Goal: Complete application form

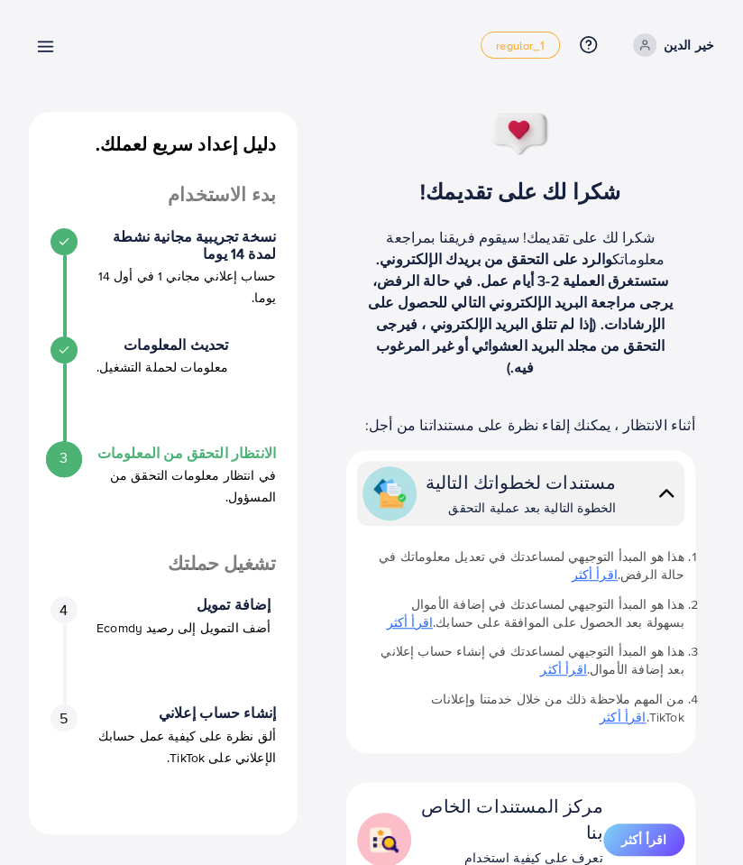
click at [458, 233] on p "شكرا لك على تقديمك! سيقوم فريقنا بمراجعة معلوماتك والرد على التحقق من بريدك الإ…" at bounding box center [520, 301] width 310 height 151
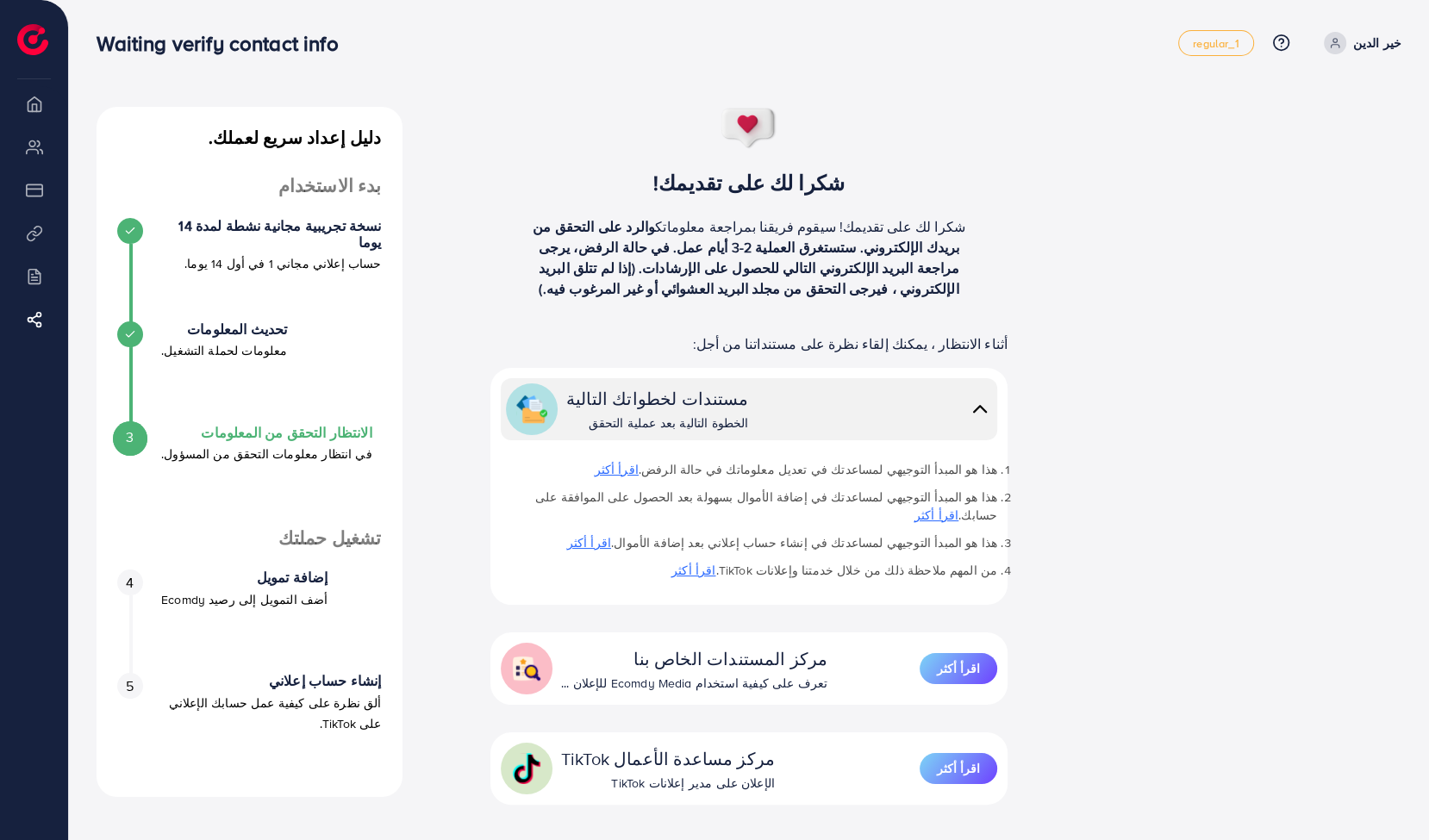
click at [129, 424] on div "3 الانتظار التحقق من المعلومات في انتظار معلومات التحقق من المسؤول." at bounding box center [249, 476] width 265 height 103
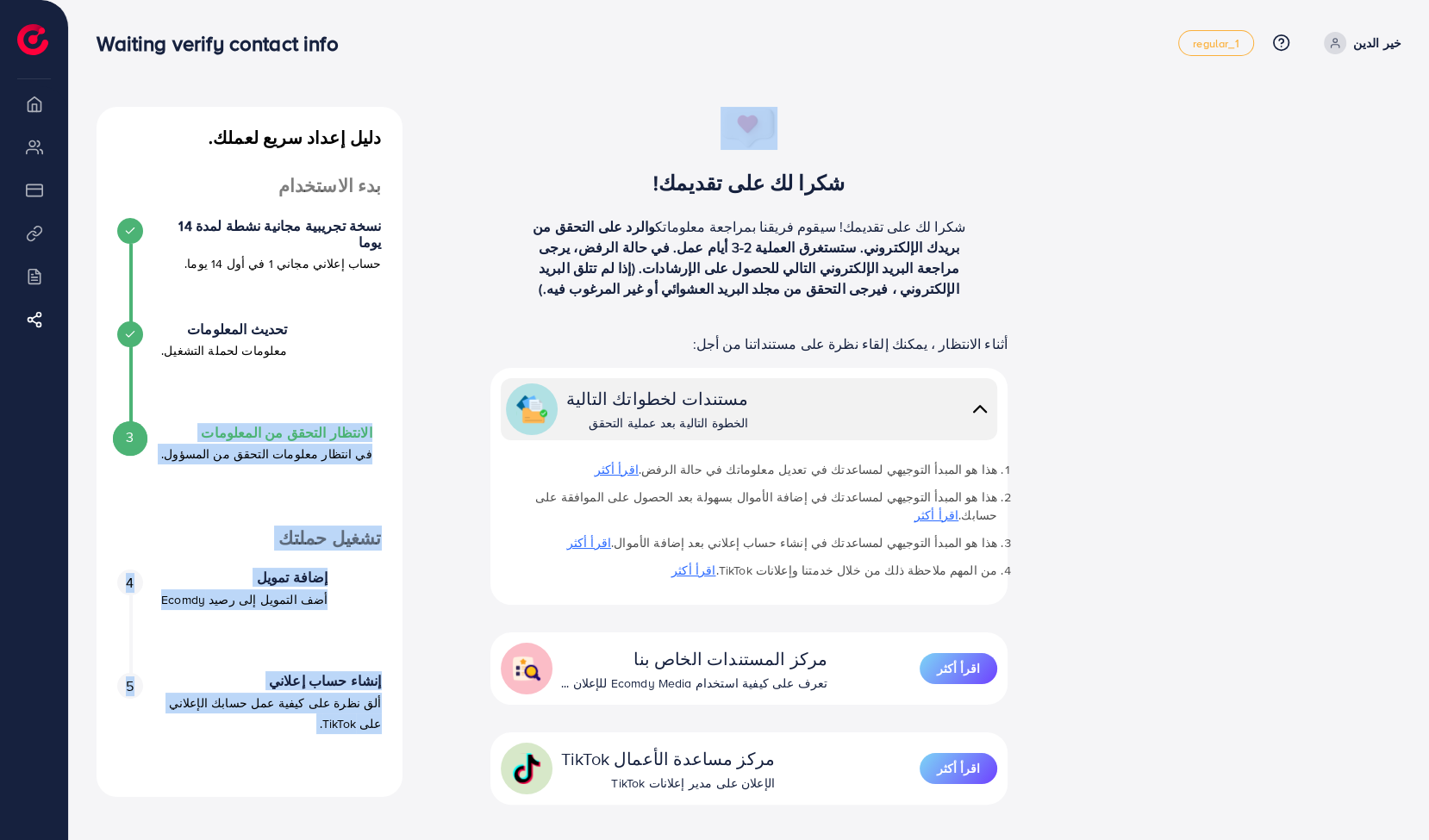
drag, startPoint x: 129, startPoint y: 420, endPoint x: 920, endPoint y: 130, distance: 842.5
click at [709, 130] on div "دليل إعداد سريع لعملك. بدء الاستخدام نسخة تجريبية مجانية نشطة لمدة 14 يوما حساب…" at bounding box center [749, 530] width 1332 height 848
click at [709, 130] on div "شكرا لك على تقديمك! شكرا لك على تقديمك! سيقوم فريقنا بمراجعة معلوماتك والرد على…" at bounding box center [748, 209] width 574 height 205
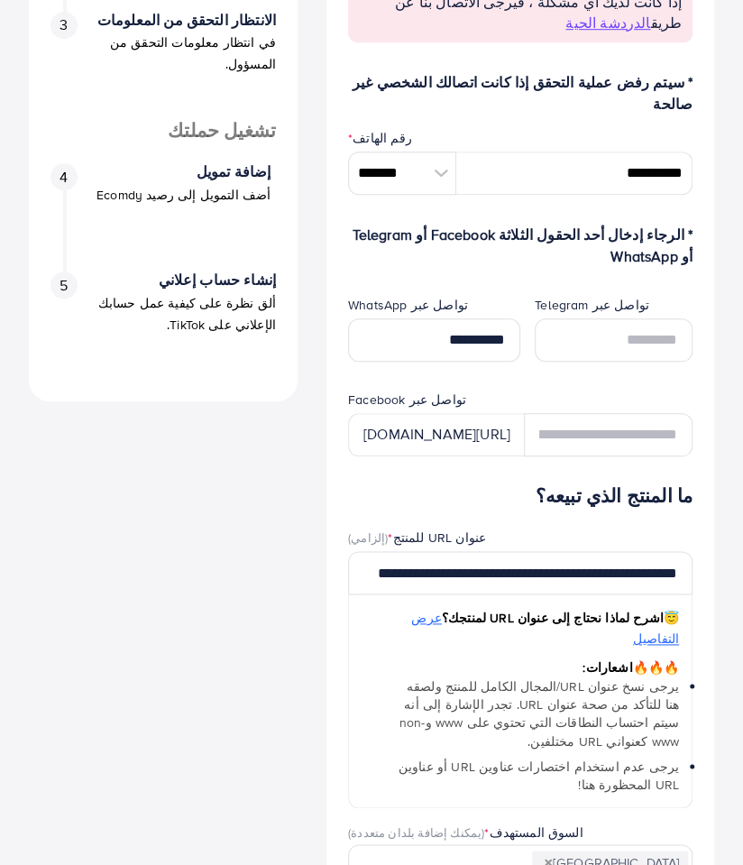
scroll to position [435, 0]
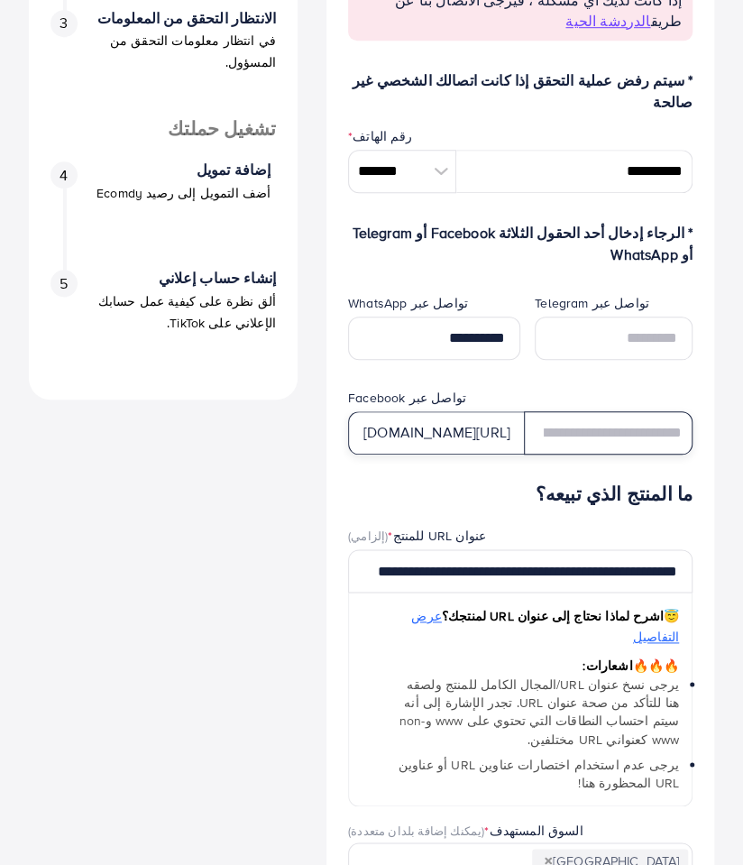
click at [579, 411] on input "text" at bounding box center [608, 432] width 169 height 43
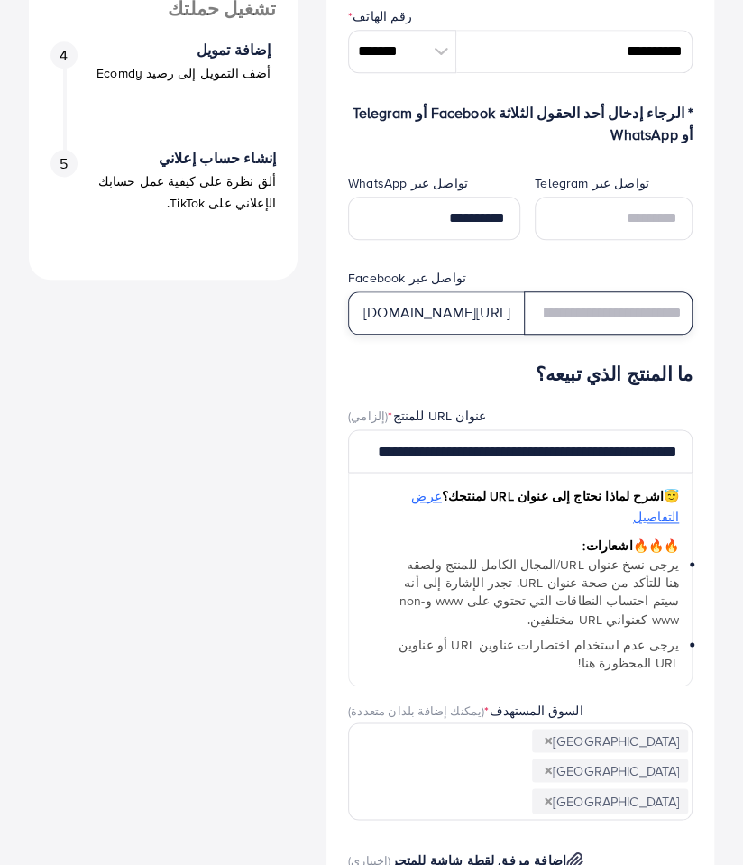
scroll to position [563, 0]
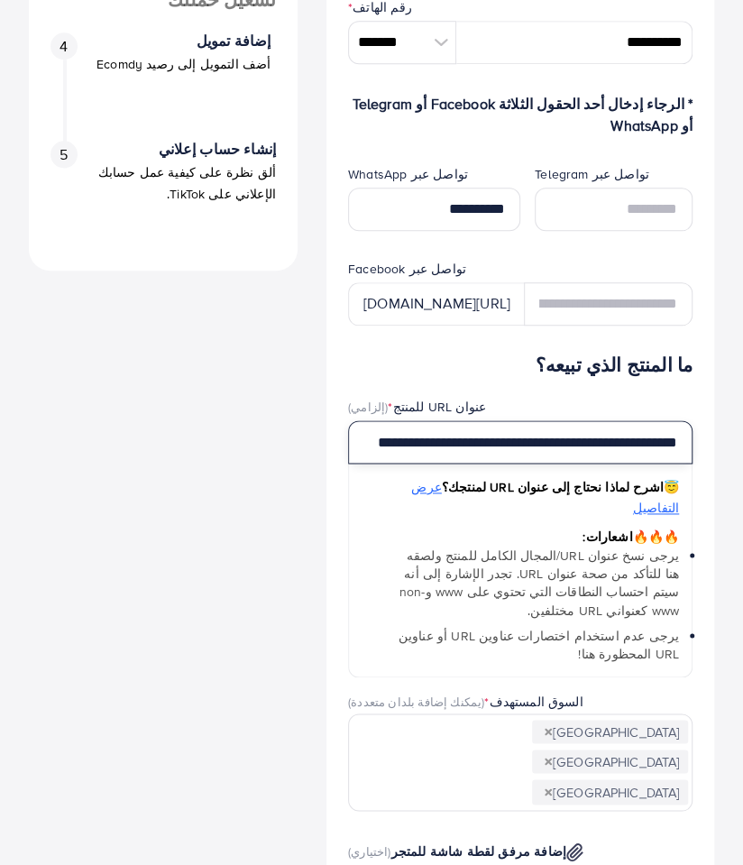
click at [369, 420] on input "**********" at bounding box center [520, 441] width 344 height 43
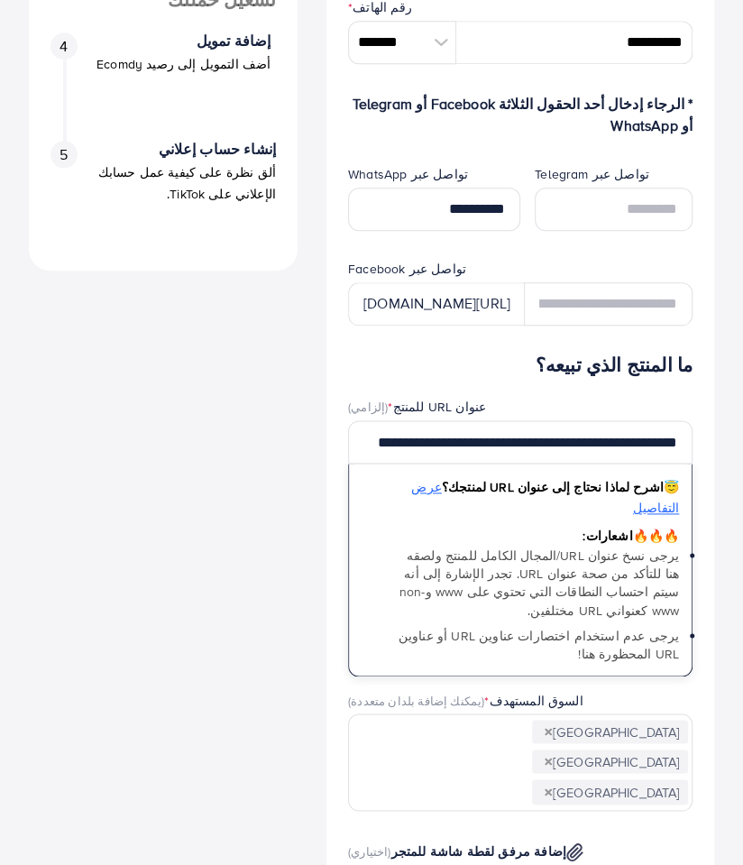
click at [395, 282] on div "[URL][DOMAIN_NAME]" at bounding box center [436, 303] width 177 height 43
click at [392, 282] on div "[URL][DOMAIN_NAME]" at bounding box center [436, 303] width 177 height 43
click at [424, 260] on form "* سيتم رفض عملية التحقق إذا كانت اتصالك الشخصي غير صالحة رقم الهاتف * ******* A…" at bounding box center [520, 665] width 344 height 1450
click at [415, 282] on div "[URL][DOMAIN_NAME]" at bounding box center [436, 303] width 177 height 43
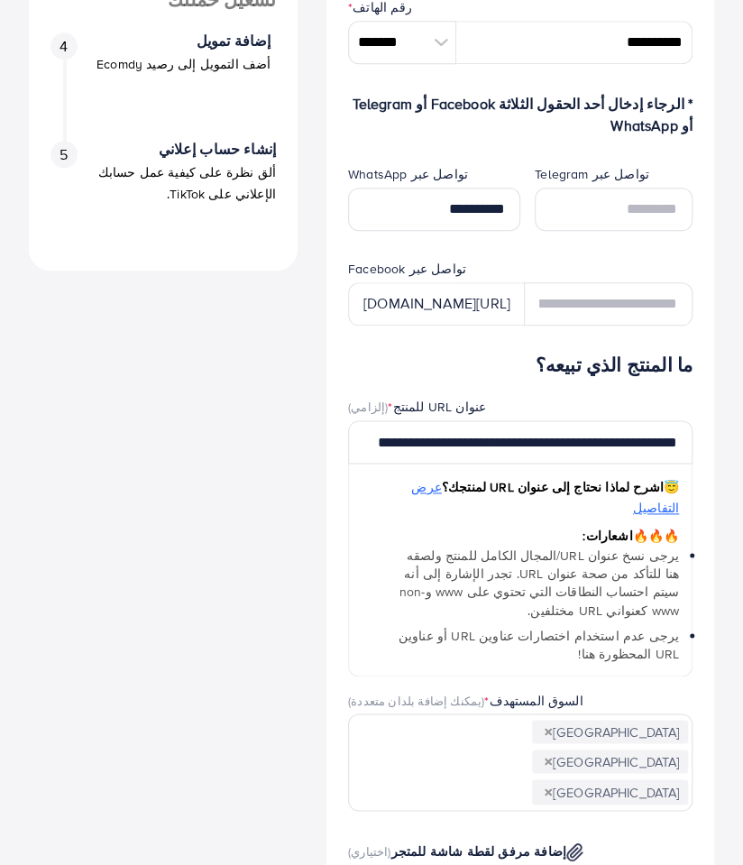
click at [436, 282] on div "[URL][DOMAIN_NAME]" at bounding box center [436, 303] width 177 height 43
drag, startPoint x: 436, startPoint y: 239, endPoint x: 592, endPoint y: 135, distance: 187.3
click at [592, 188] on input "text" at bounding box center [614, 209] width 158 height 43
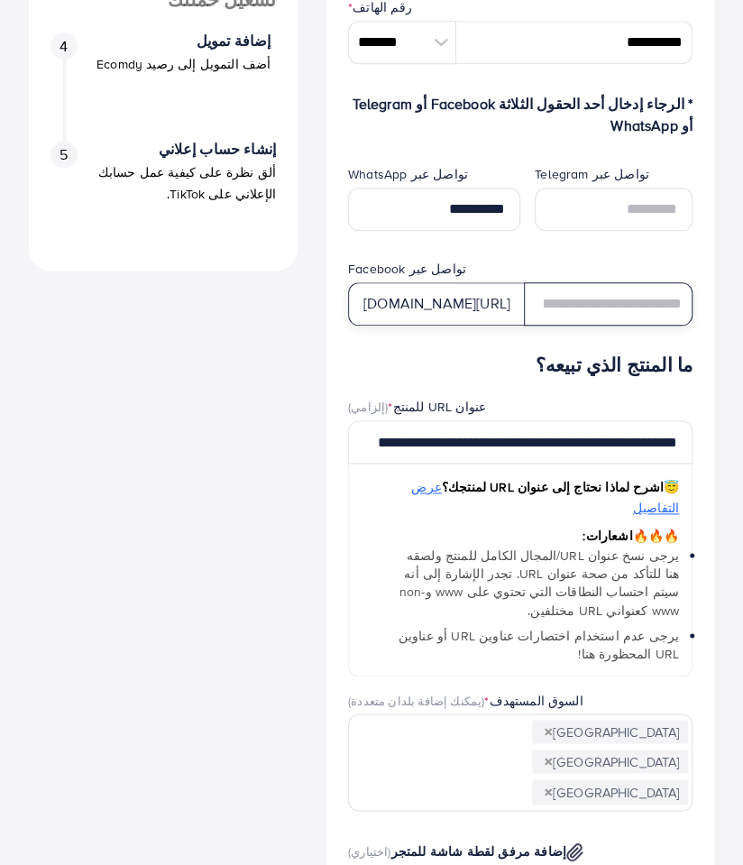
click at [624, 282] on input "text" at bounding box center [608, 303] width 169 height 43
type input "*"
click at [400, 282] on div "[URL][DOMAIN_NAME]" at bounding box center [436, 303] width 177 height 43
click at [471, 282] on div "[URL][DOMAIN_NAME]" at bounding box center [436, 303] width 177 height 43
click at [477, 282] on div "[URL][DOMAIN_NAME]" at bounding box center [436, 303] width 177 height 43
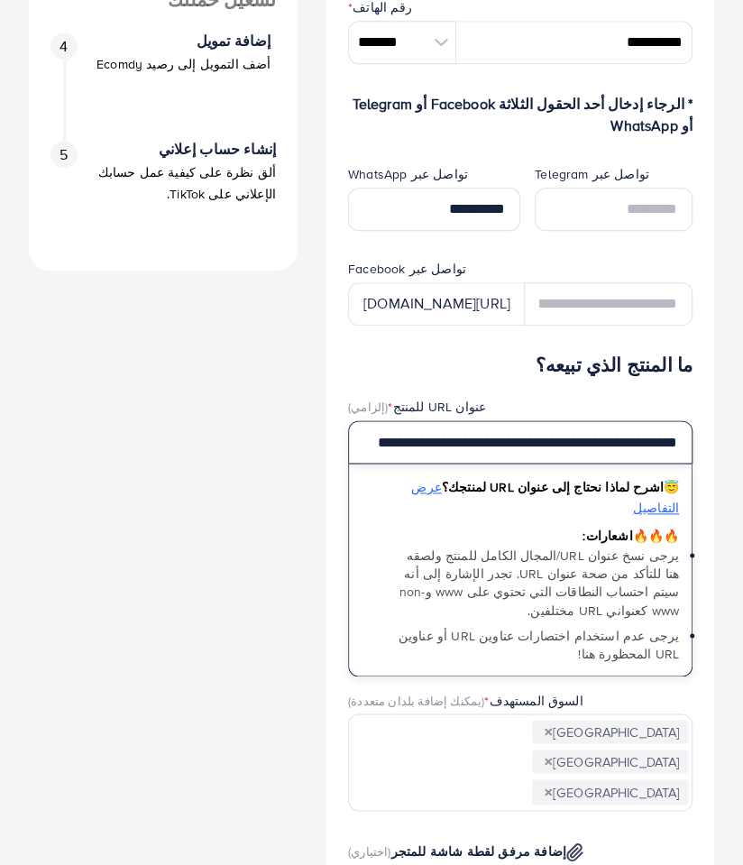
click at [498, 420] on input "**********" at bounding box center [520, 441] width 344 height 43
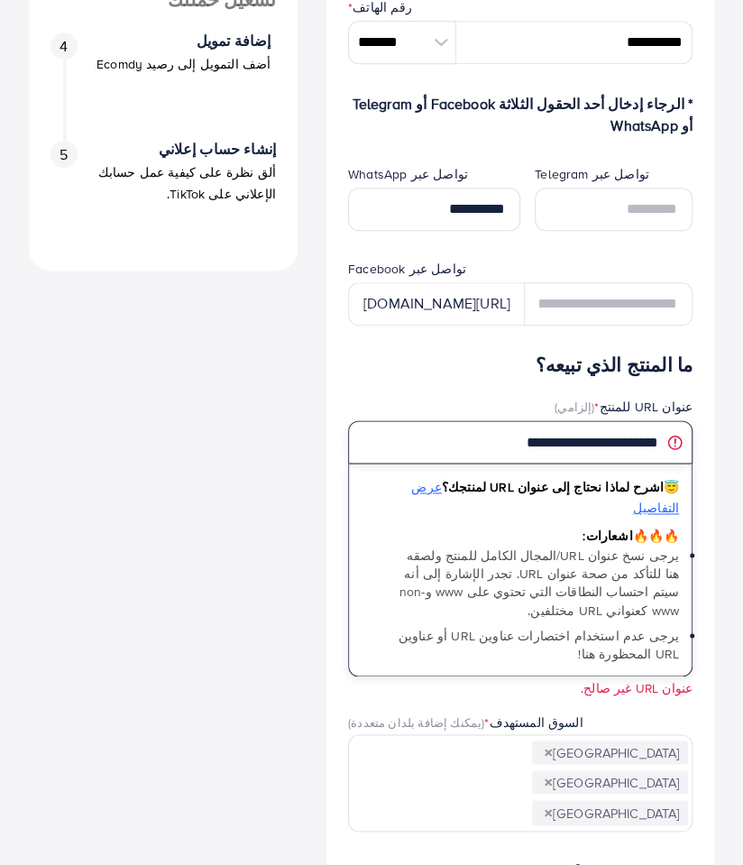
click at [451, 420] on input "**********" at bounding box center [520, 441] width 344 height 43
type input "*"
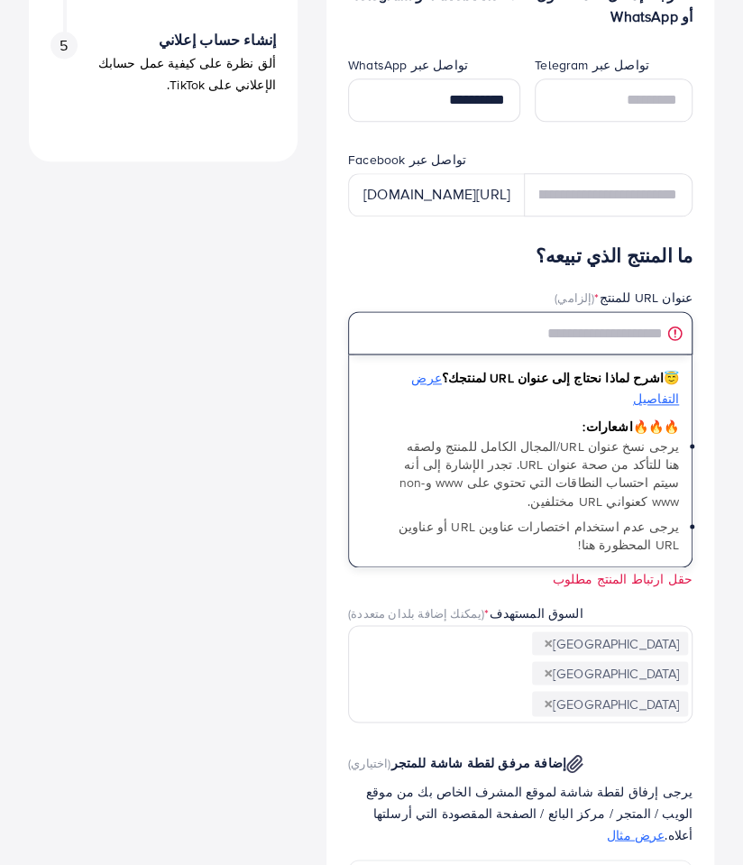
scroll to position [685, 0]
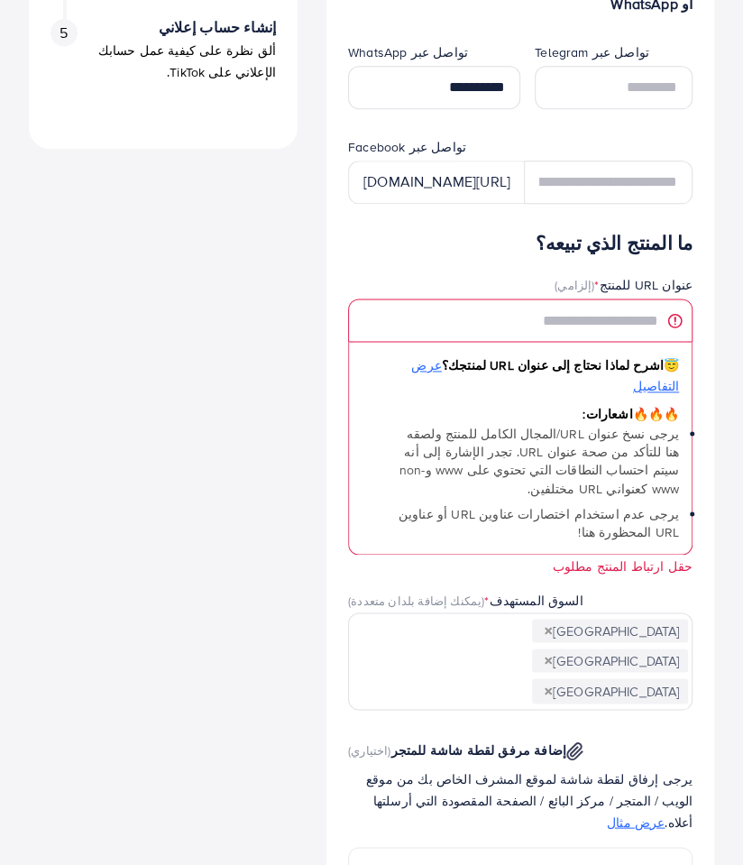
click at [384, 741] on span "(اختياري)" at bounding box center [369, 749] width 42 height 16
drag, startPoint x: 381, startPoint y: 593, endPoint x: 544, endPoint y: 569, distance: 164.1
click at [566, 741] on img at bounding box center [574, 750] width 17 height 19
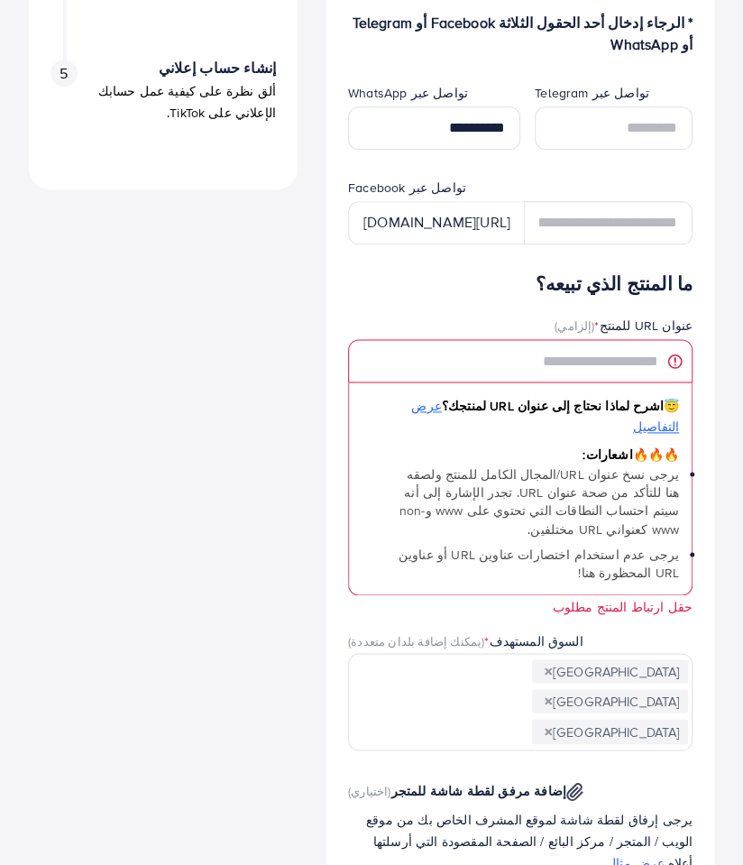
scroll to position [641, 0]
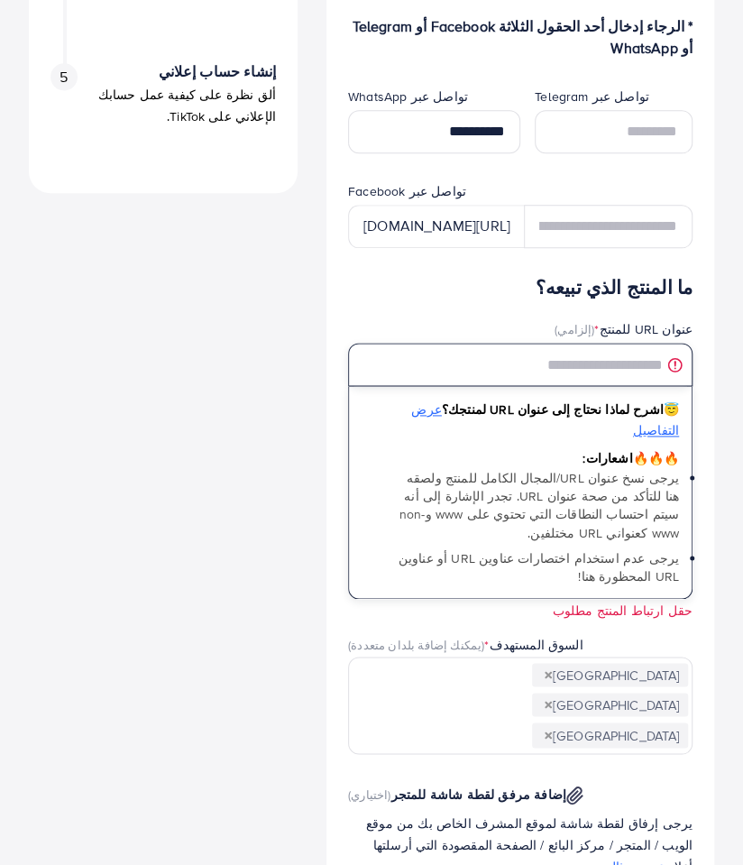
paste input "**********"
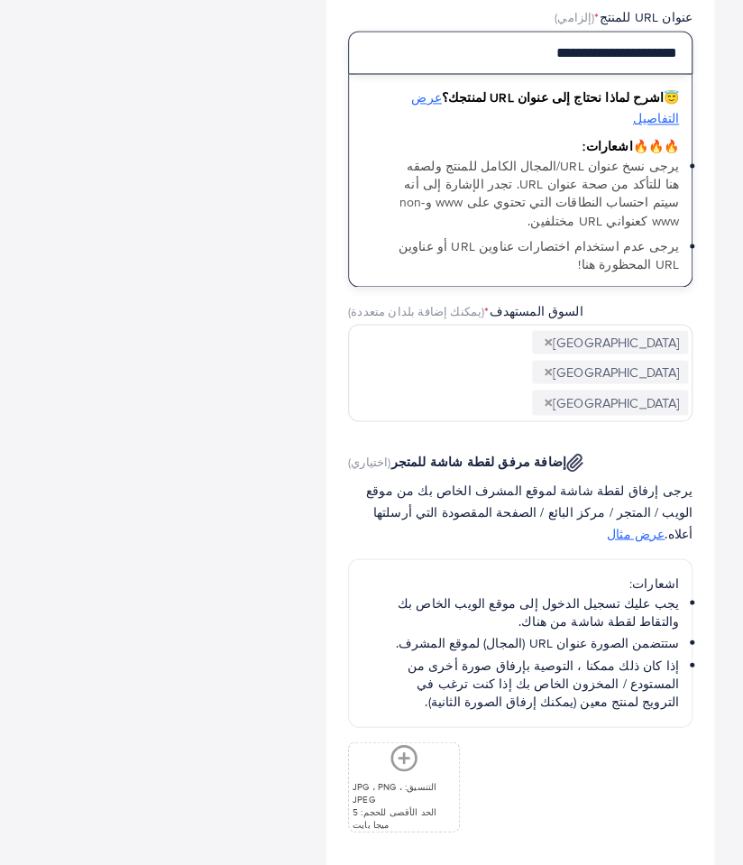
scroll to position [1017, 0]
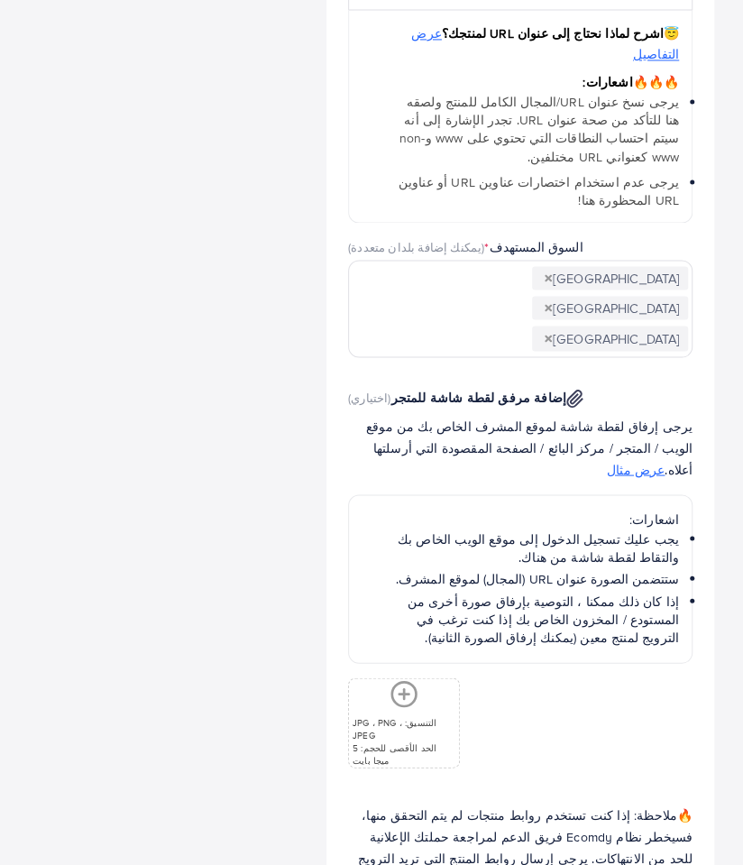
click at [409, 679] on icon at bounding box center [403, 693] width 29 height 29
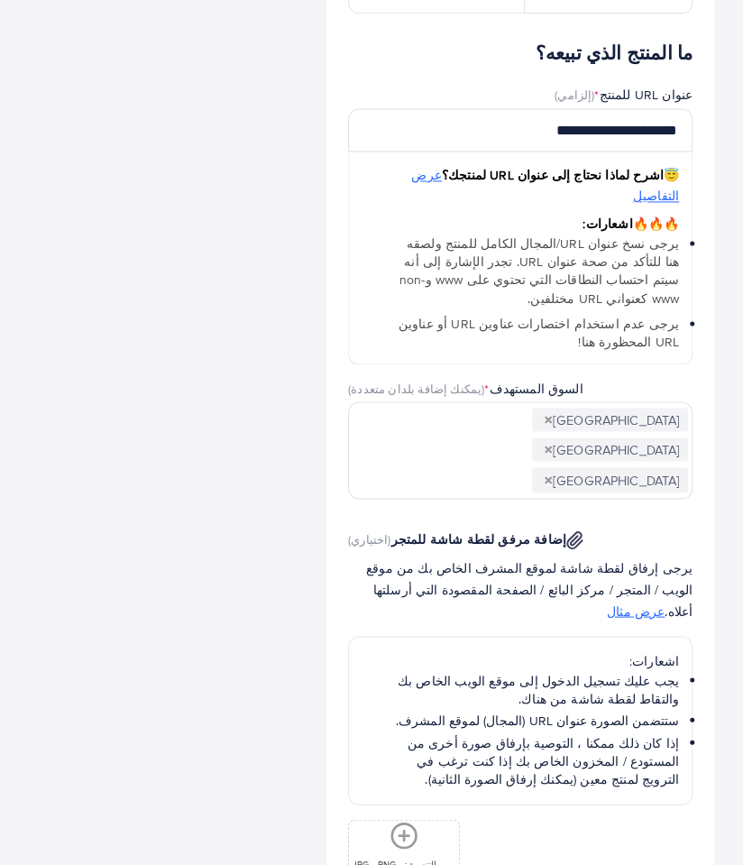
scroll to position [1045, 0]
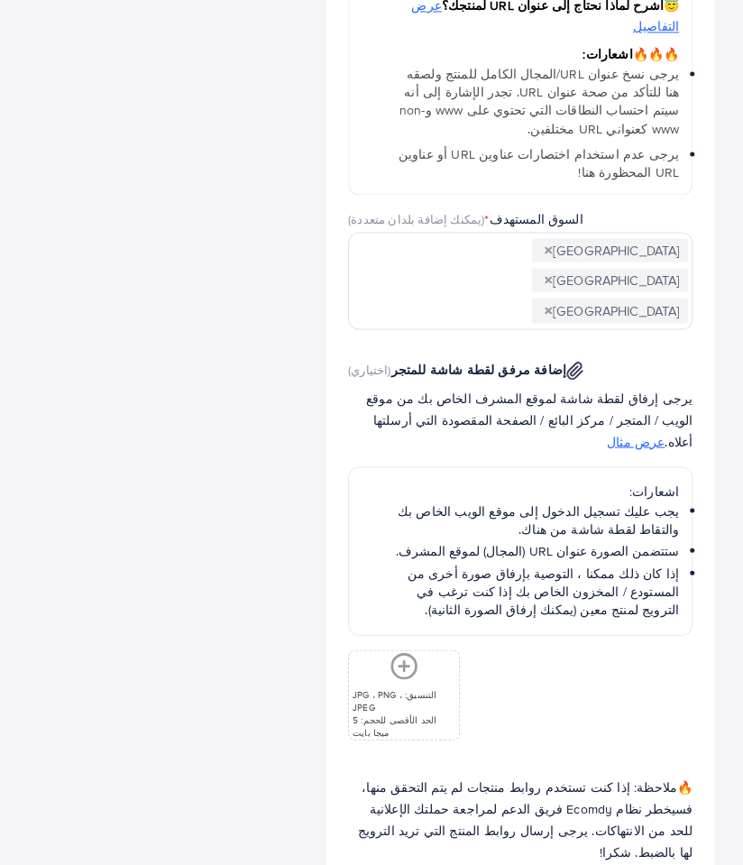
type input "**********"
